Goal: Information Seeking & Learning: Find specific fact

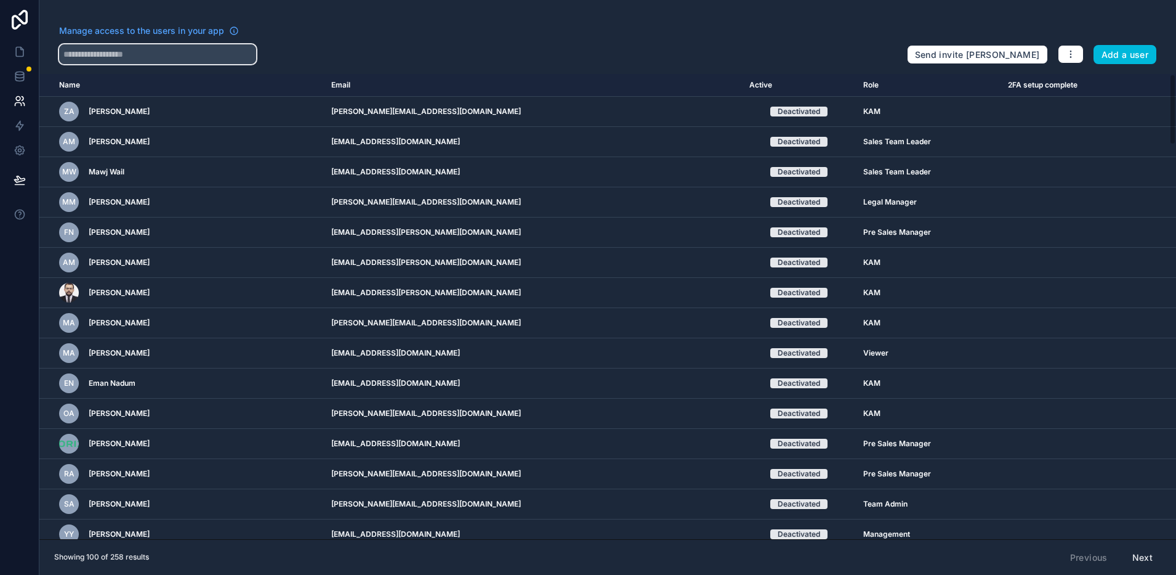
click at [169, 53] on input "text" at bounding box center [157, 54] width 197 height 20
type input "*******"
